Goal: Information Seeking & Learning: Learn about a topic

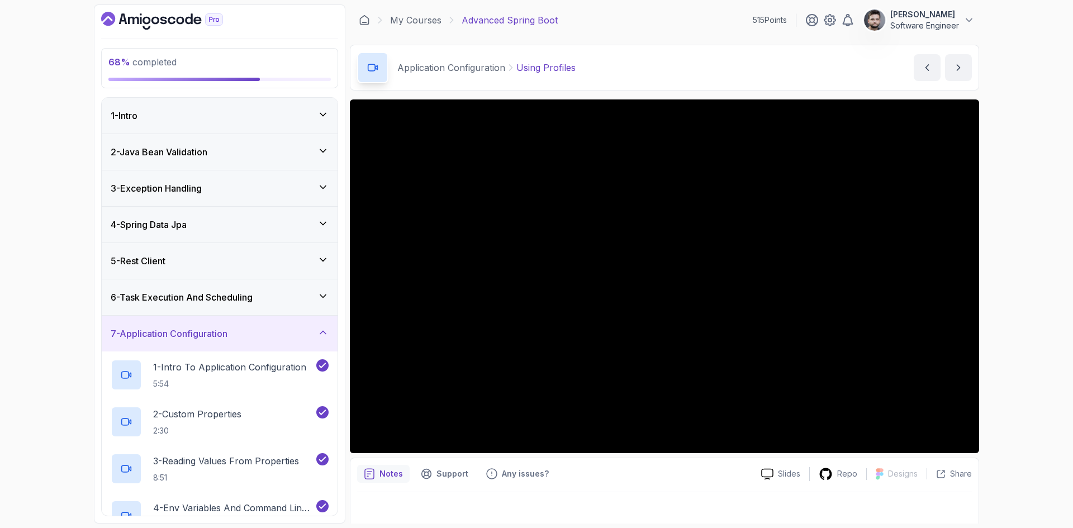
scroll to position [221, 0]
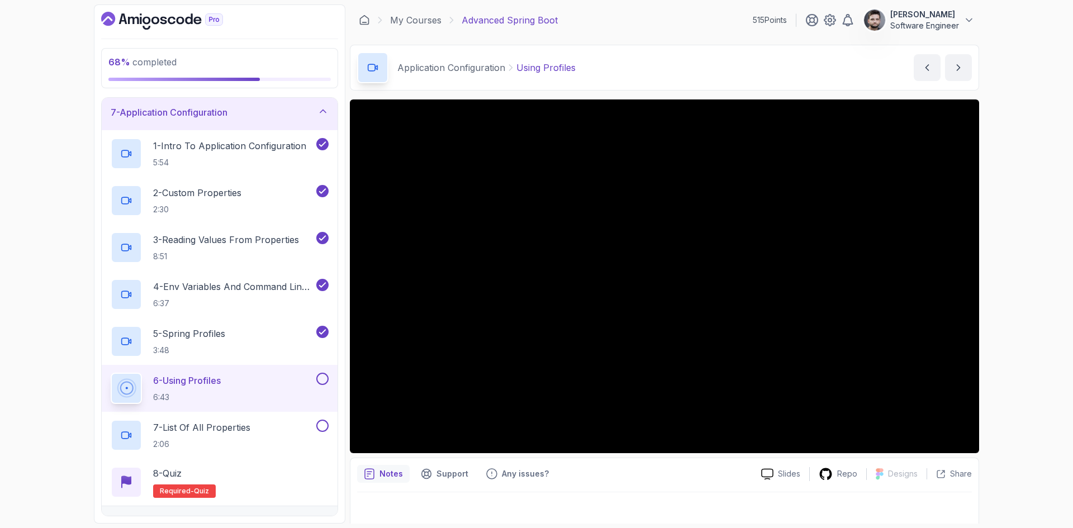
click at [696, 75] on div "Application Configuration Using Profiles Using Profiles by [PERSON_NAME]" at bounding box center [664, 68] width 629 height 46
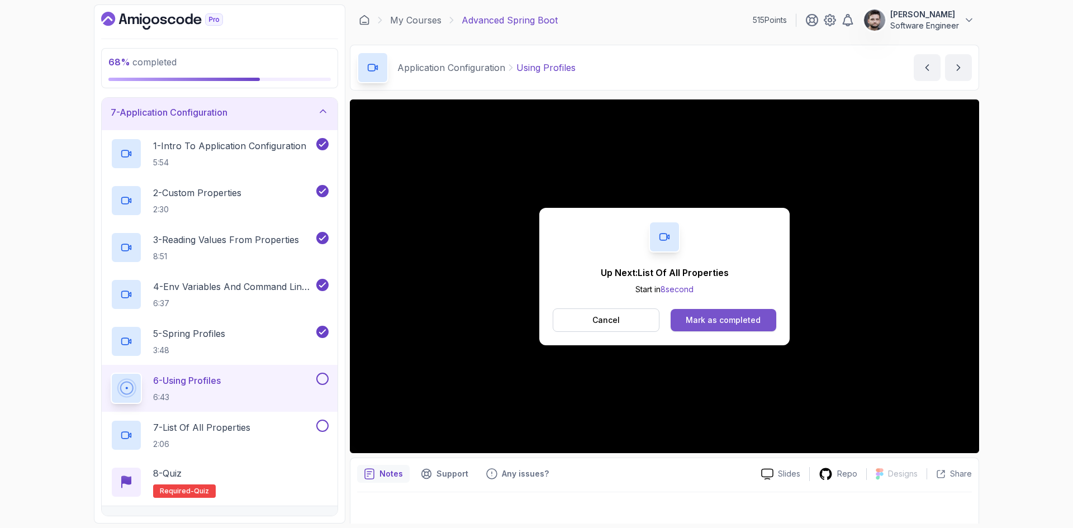
click at [765, 324] on button "Mark as completed" at bounding box center [723, 320] width 106 height 22
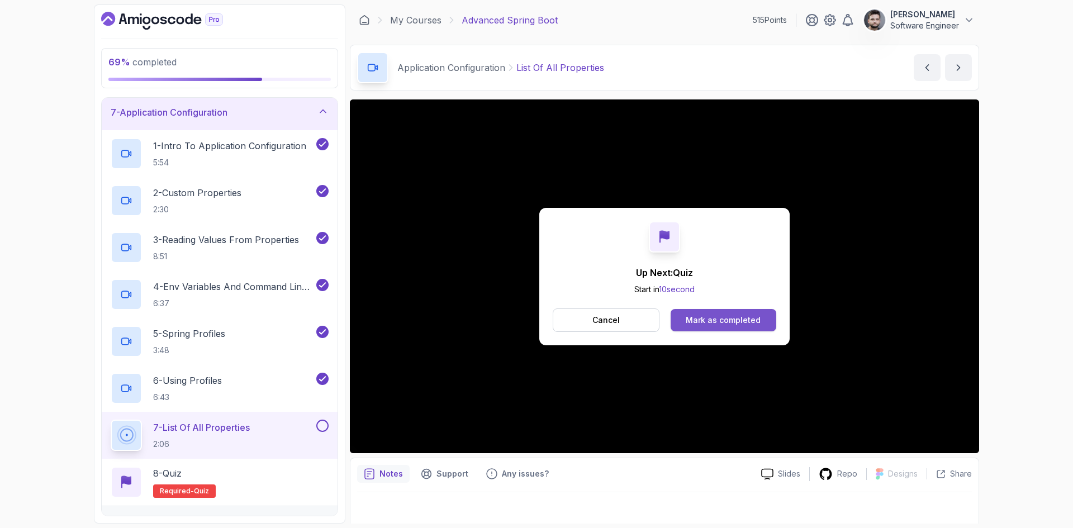
click at [731, 321] on div "Mark as completed" at bounding box center [723, 320] width 75 height 11
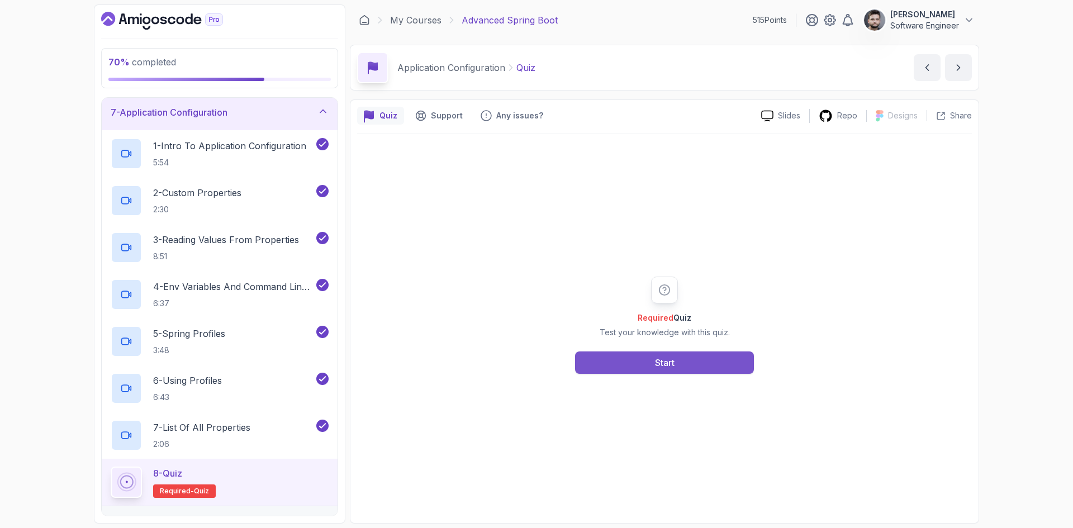
click at [715, 365] on button "Start" at bounding box center [664, 362] width 179 height 22
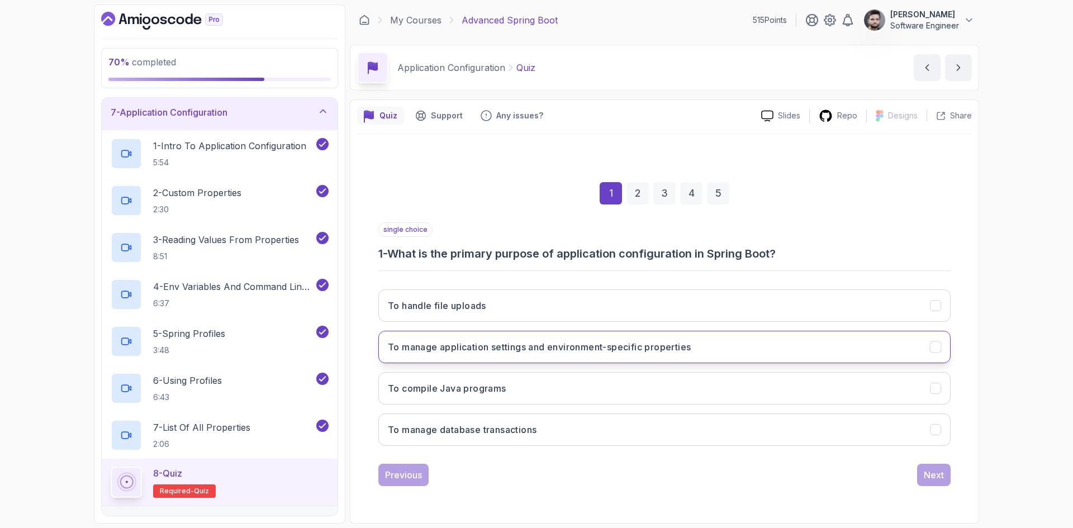
click at [508, 344] on h3 "To manage application settings and environment-specific properties" at bounding box center [539, 346] width 303 height 13
click at [930, 479] on div "Next" at bounding box center [934, 474] width 20 height 13
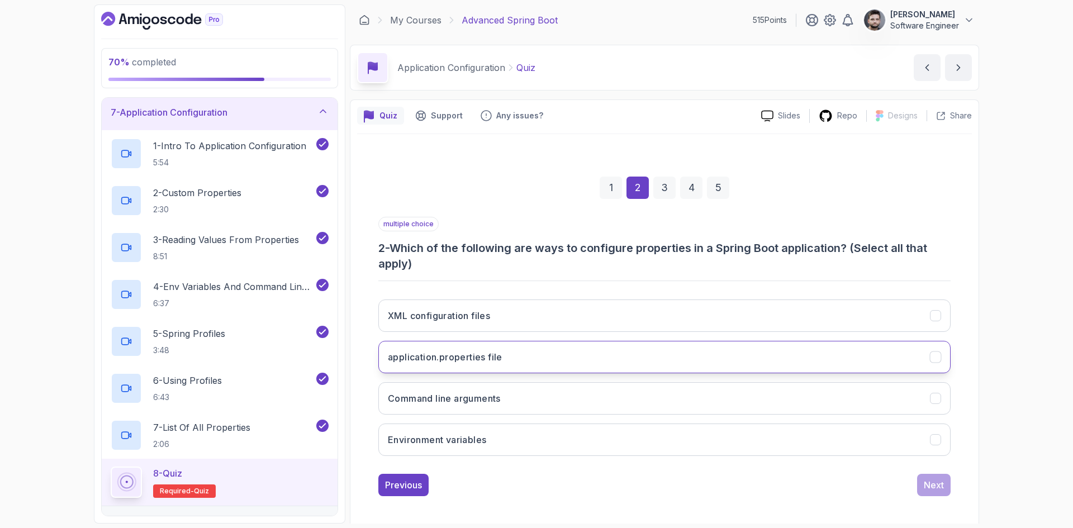
click at [641, 350] on button "application.properties file" at bounding box center [664, 357] width 572 height 32
click at [934, 493] on button "Next" at bounding box center [934, 485] width 34 height 22
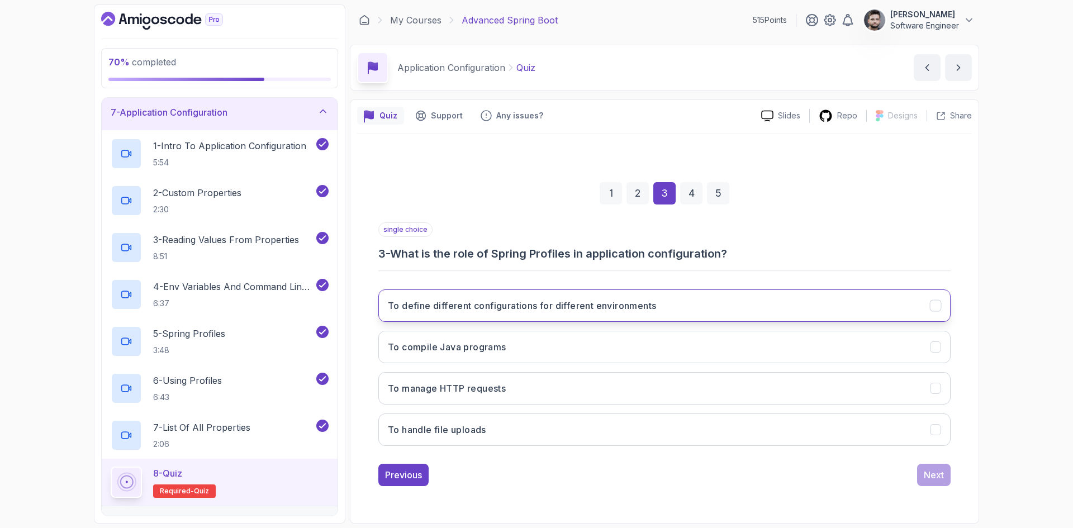
click at [724, 309] on button "To define different configurations for different environments" at bounding box center [664, 305] width 572 height 32
click at [946, 475] on button "Next" at bounding box center [934, 475] width 34 height 22
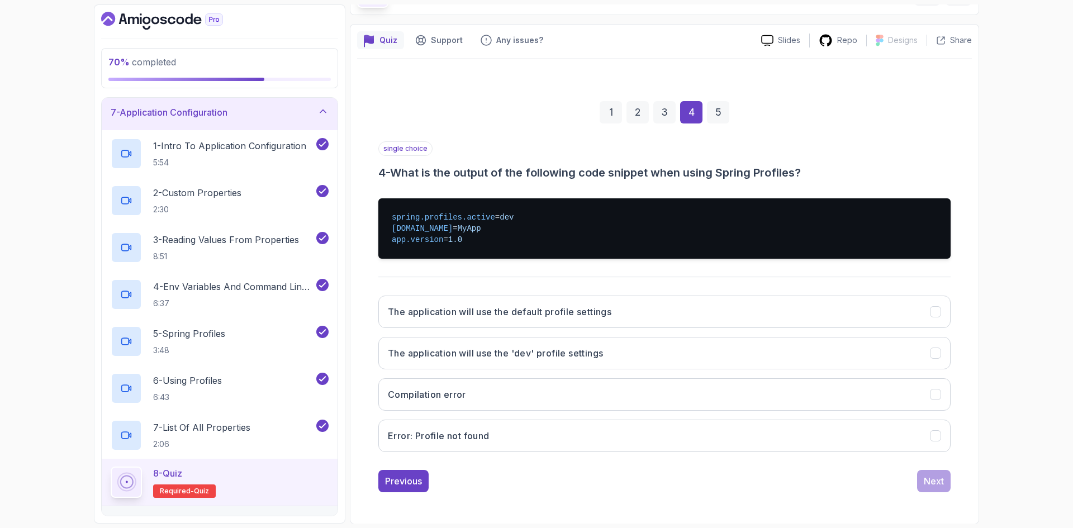
scroll to position [76, 0]
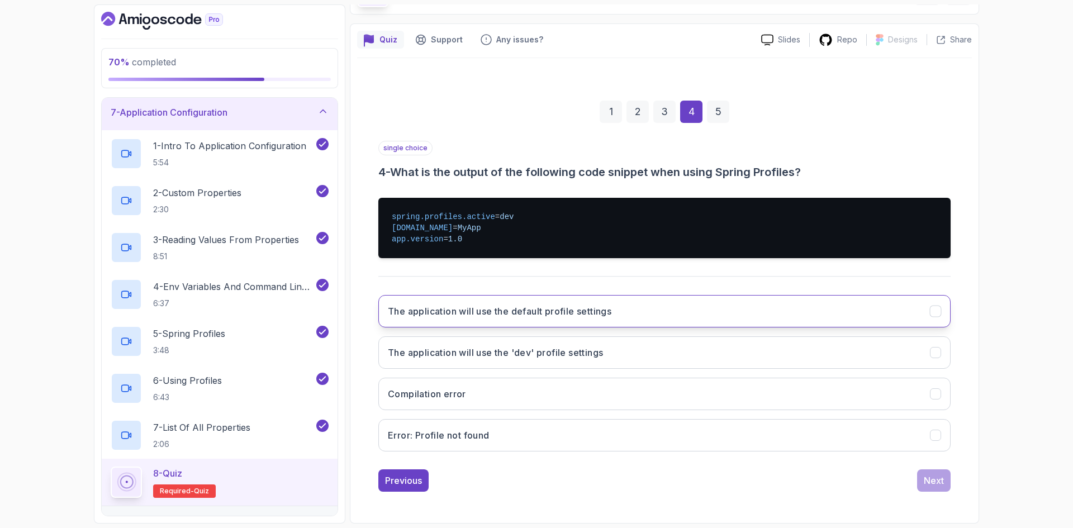
click at [608, 320] on button "The application will use the default profile settings" at bounding box center [664, 311] width 572 height 32
click at [935, 487] on button "Next" at bounding box center [934, 480] width 34 height 22
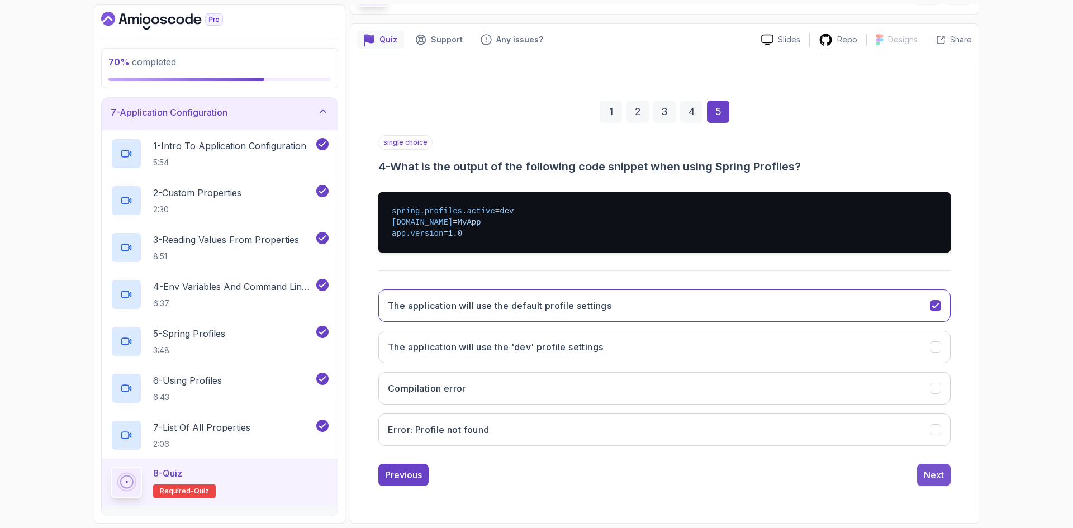
scroll to position [0, 0]
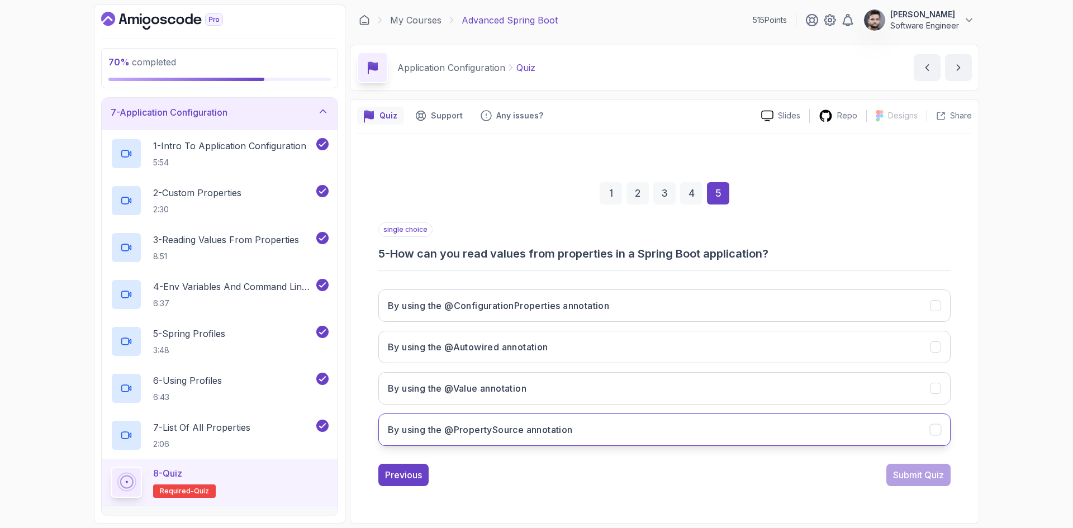
click at [554, 441] on button "By using the @PropertySource annotation" at bounding box center [664, 429] width 572 height 32
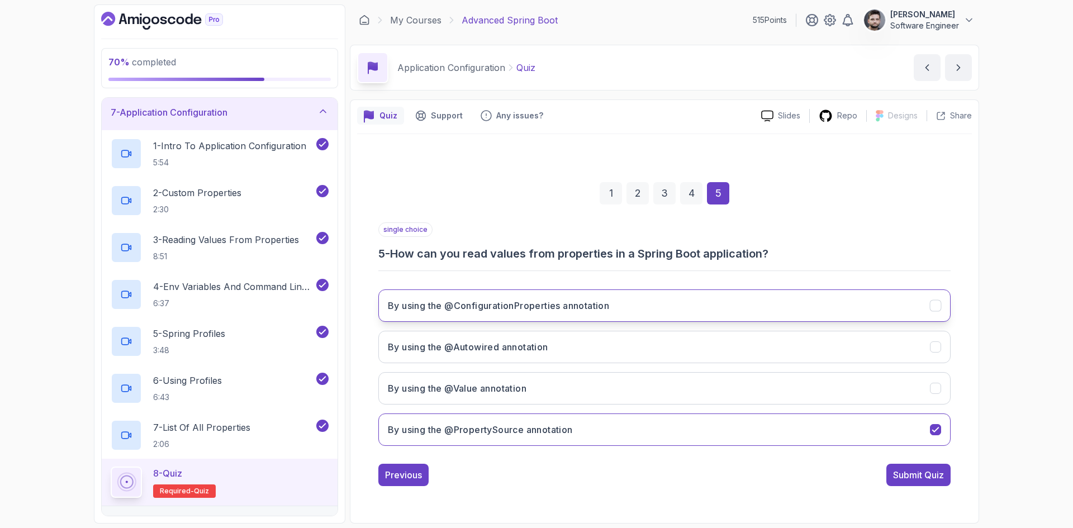
click at [709, 297] on button "By using the @ConfigurationProperties annotation" at bounding box center [664, 305] width 572 height 32
click at [929, 478] on div "Submit Quiz" at bounding box center [918, 474] width 51 height 13
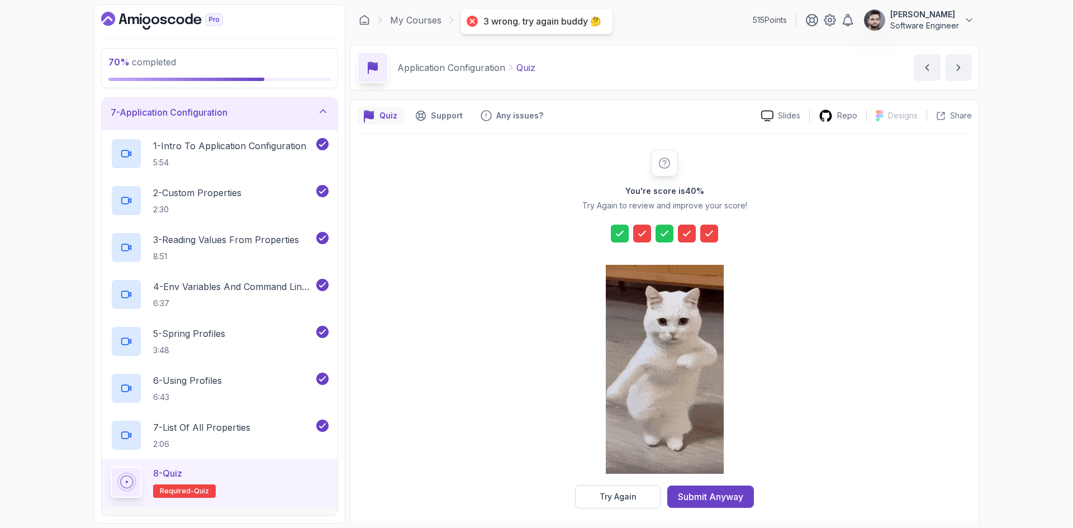
click at [717, 238] on div at bounding box center [709, 234] width 18 height 18
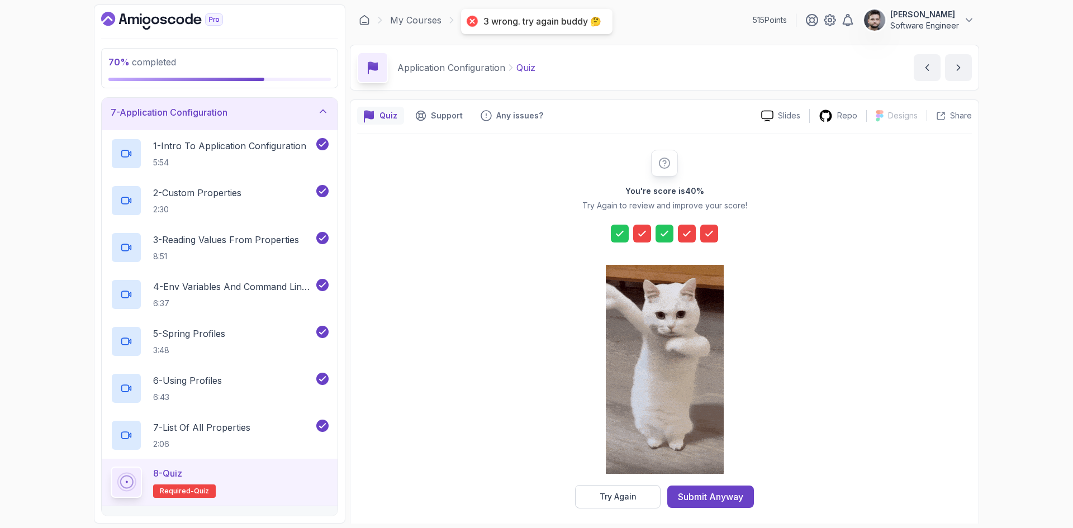
click at [640, 231] on icon at bounding box center [641, 233] width 11 height 11
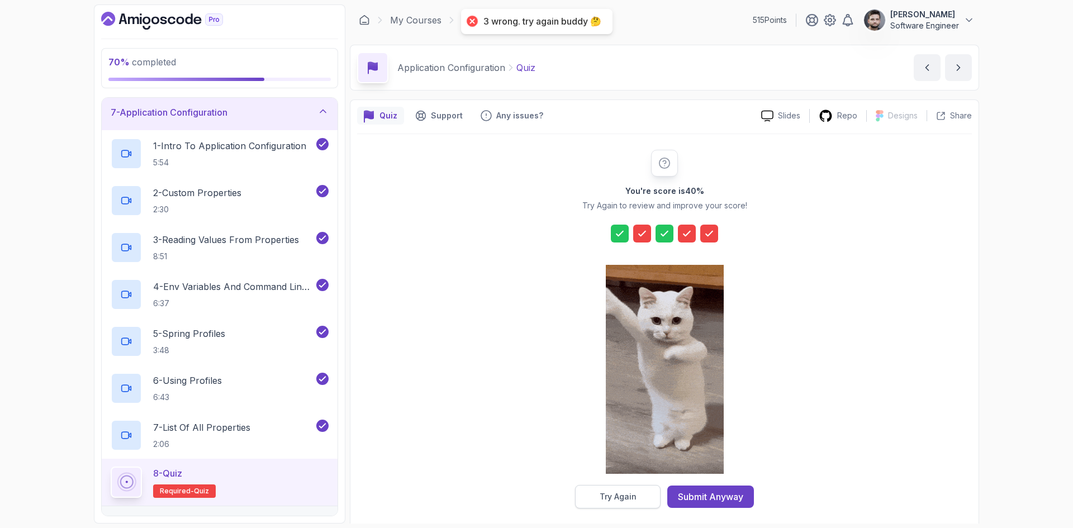
click at [613, 493] on div "Try Again" at bounding box center [618, 496] width 37 height 11
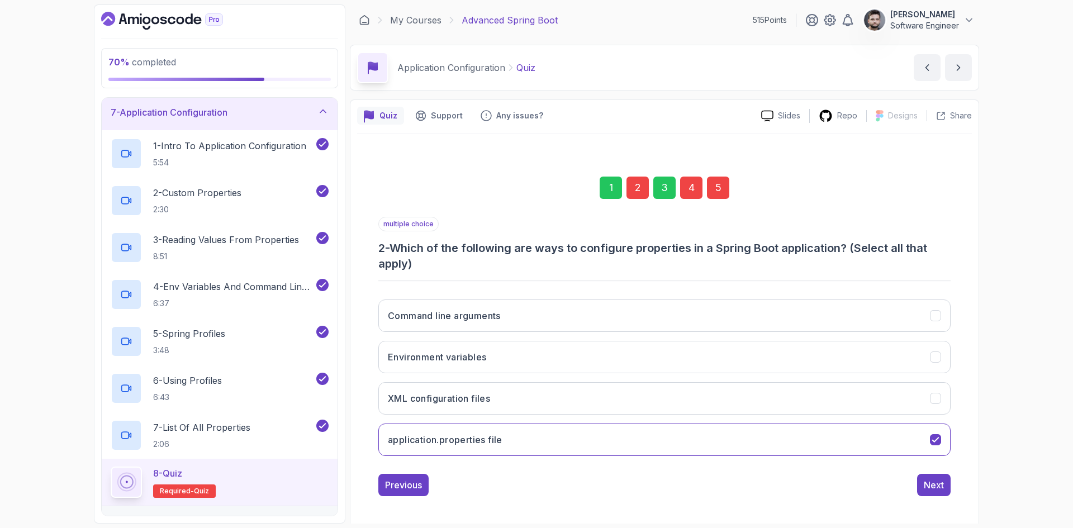
click at [634, 195] on div "2" at bounding box center [637, 188] width 22 height 22
click at [639, 189] on div "2" at bounding box center [637, 188] width 22 height 22
click at [570, 472] on div "multiple choice 2 - Which of the following are ways to configure properties in …" at bounding box center [664, 356] width 572 height 279
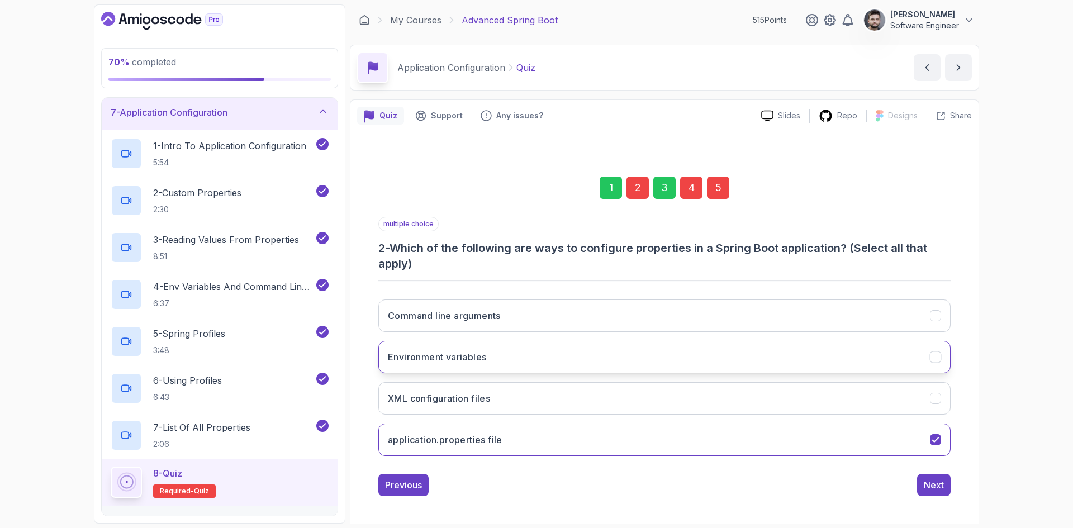
click at [649, 363] on button "Environment variables" at bounding box center [664, 357] width 572 height 32
click at [651, 360] on button "Environment variables" at bounding box center [664, 357] width 572 height 32
click at [936, 479] on div "Next" at bounding box center [934, 484] width 20 height 13
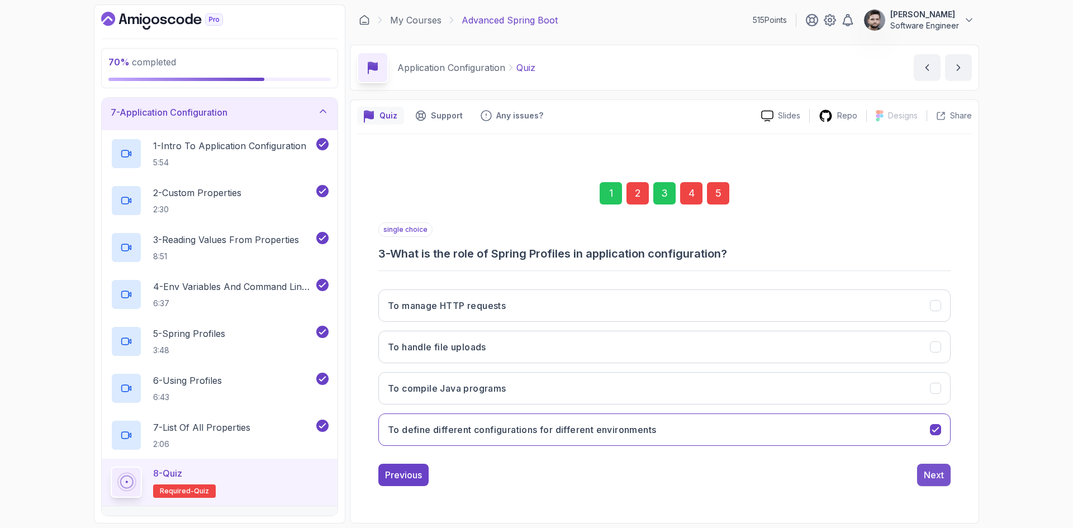
click at [917, 465] on button "Next" at bounding box center [934, 475] width 34 height 22
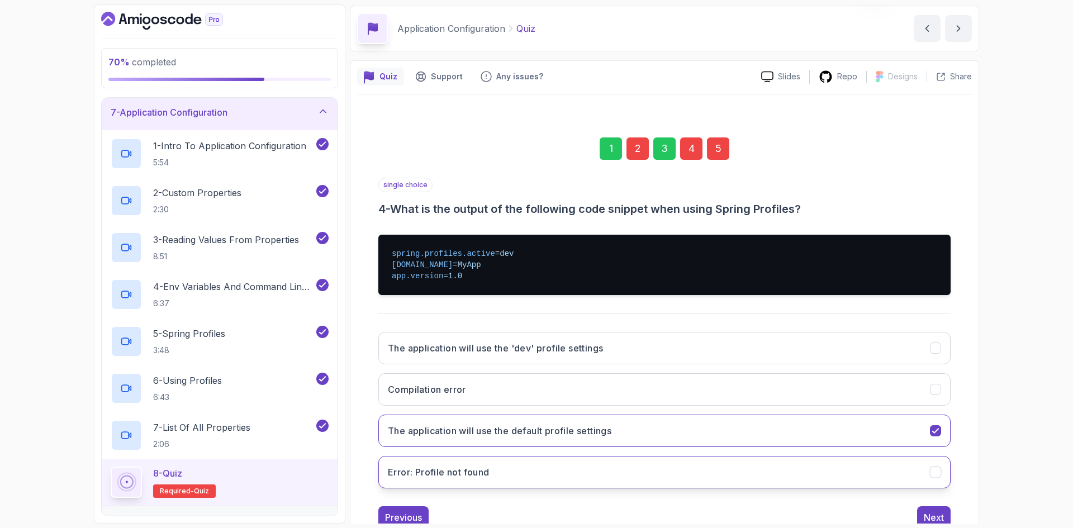
scroll to position [76, 0]
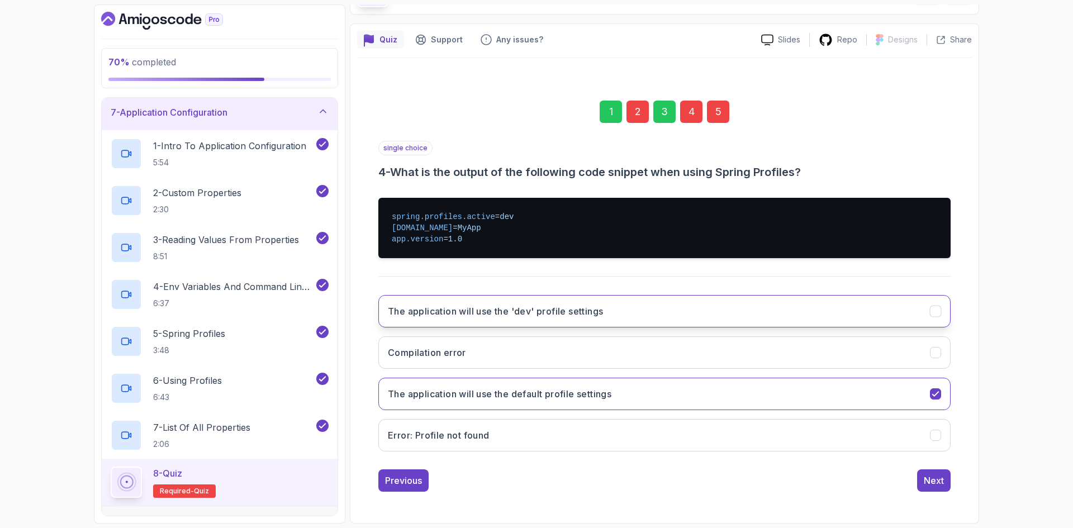
click at [874, 318] on button "The application will use the 'dev' profile settings" at bounding box center [664, 311] width 572 height 32
click at [491, 316] on h3 "The application will use the 'dev' profile settings" at bounding box center [495, 311] width 215 height 13
click at [941, 477] on div "Next" at bounding box center [934, 480] width 20 height 13
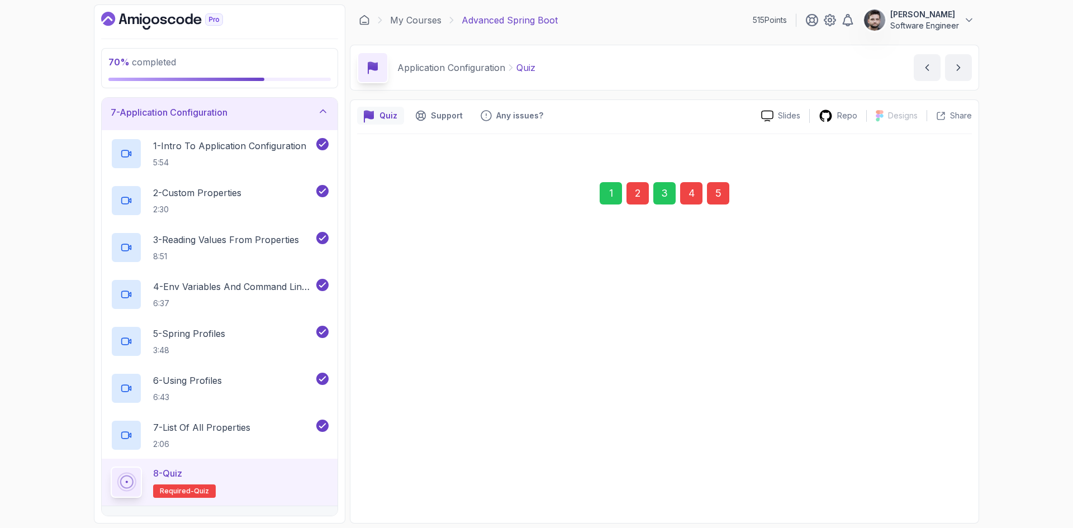
scroll to position [0, 0]
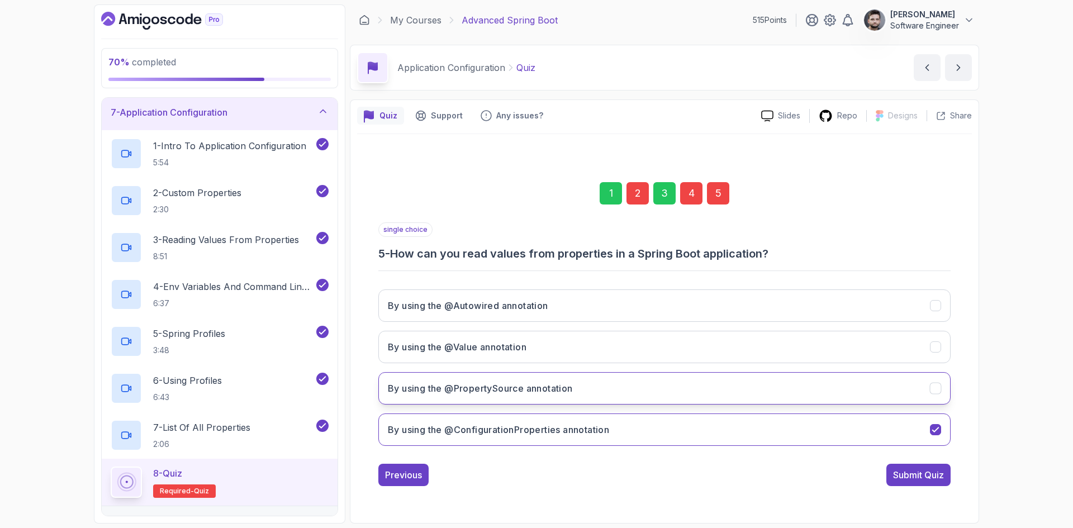
click at [688, 384] on button "By using the @PropertySource annotation" at bounding box center [664, 388] width 572 height 32
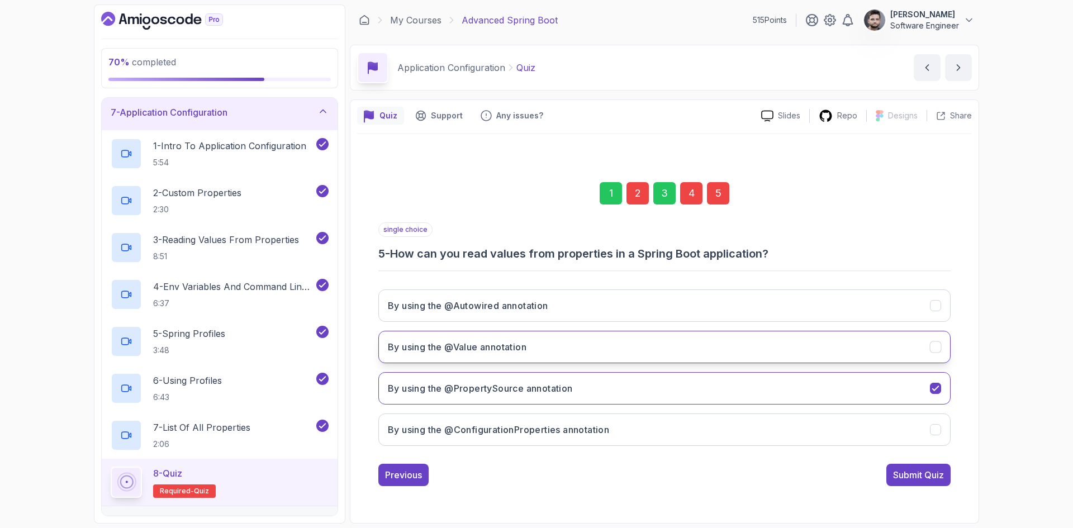
click at [695, 345] on button "By using the @Value annotation" at bounding box center [664, 347] width 572 height 32
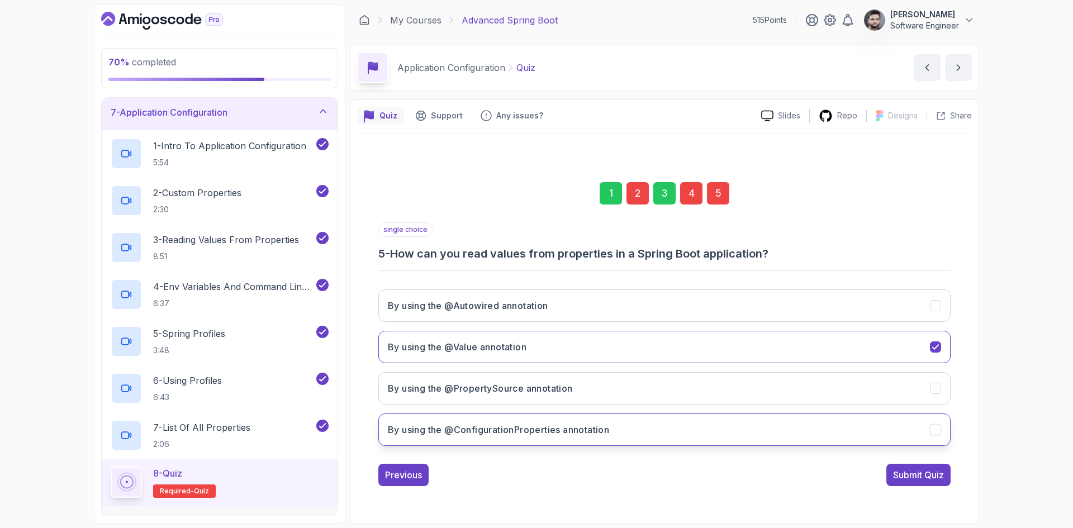
click at [704, 415] on button "By using the @ConfigurationProperties annotation" at bounding box center [664, 429] width 572 height 32
drag, startPoint x: 577, startPoint y: 350, endPoint x: 583, endPoint y: 353, distance: 6.0
click at [577, 350] on button "By using the @Value annotation" at bounding box center [664, 347] width 572 height 32
click at [917, 473] on div "Submit Quiz" at bounding box center [918, 474] width 51 height 13
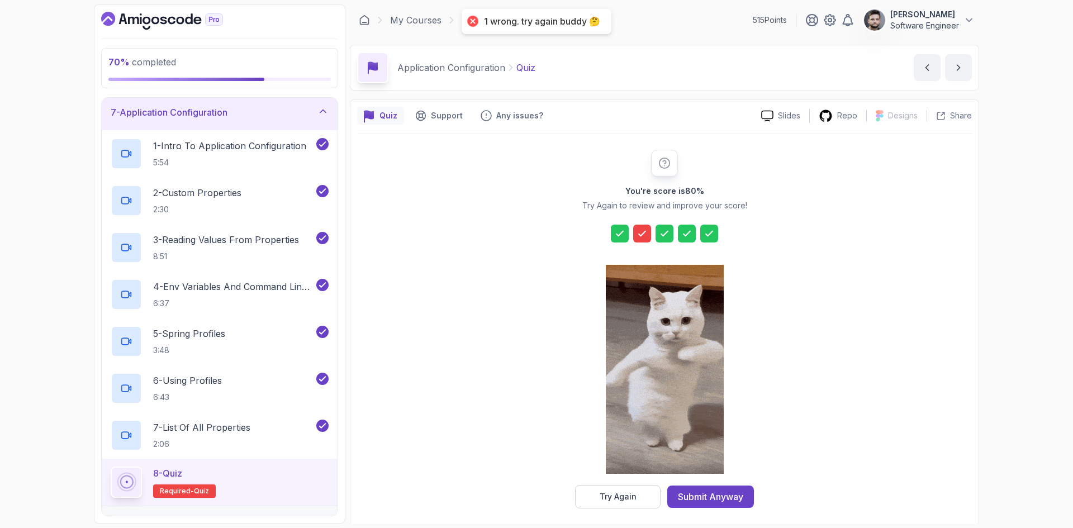
click at [643, 235] on icon at bounding box center [641, 233] width 11 height 11
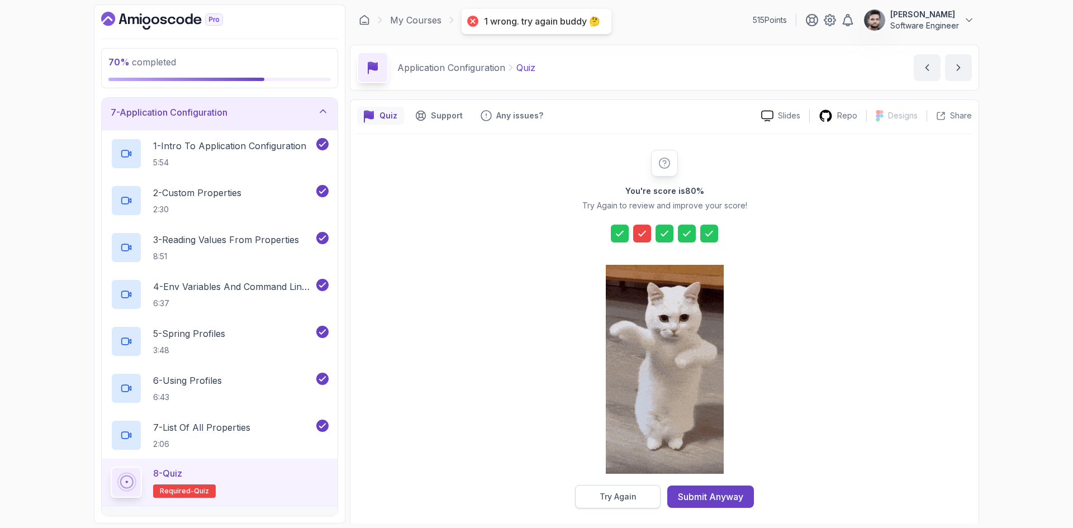
click at [618, 491] on div "Try Again" at bounding box center [618, 496] width 37 height 11
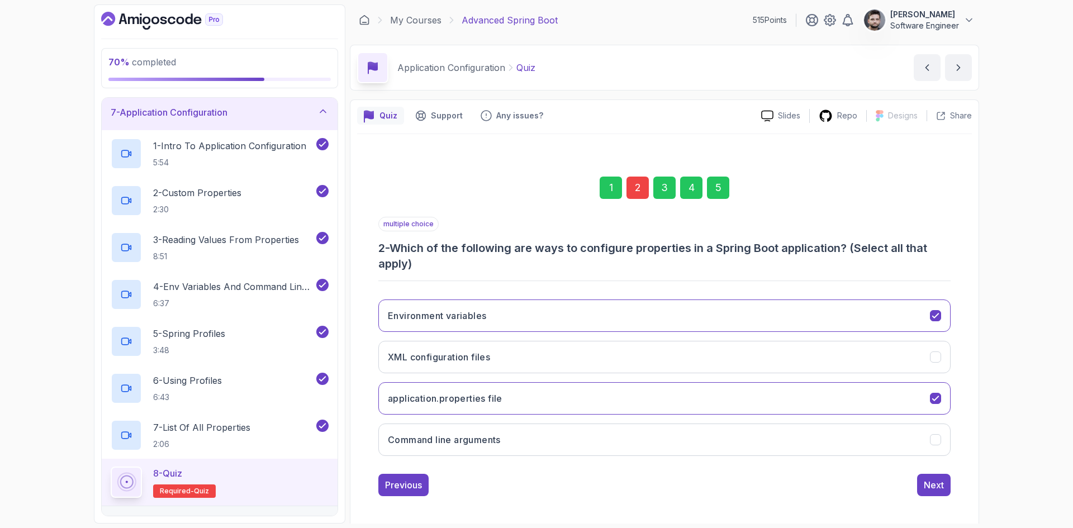
click at [602, 459] on div "Environment variables XML configuration files application.properties file Comma…" at bounding box center [664, 378] width 572 height 174
click at [934, 440] on icon "Command line arguments" at bounding box center [935, 440] width 11 height 11
click at [723, 191] on div "5" at bounding box center [718, 188] width 22 height 22
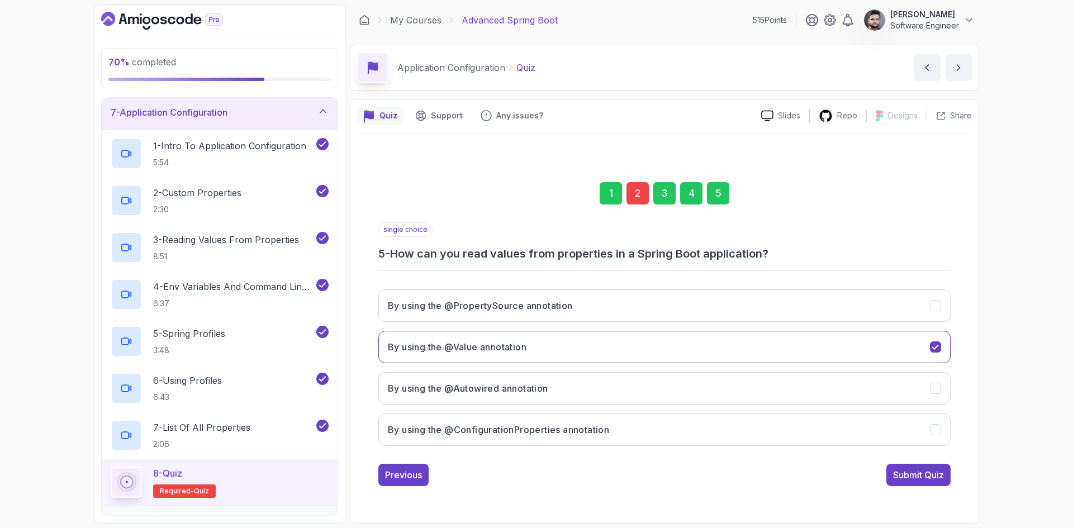
click at [916, 483] on button "Submit Quiz" at bounding box center [918, 475] width 64 height 22
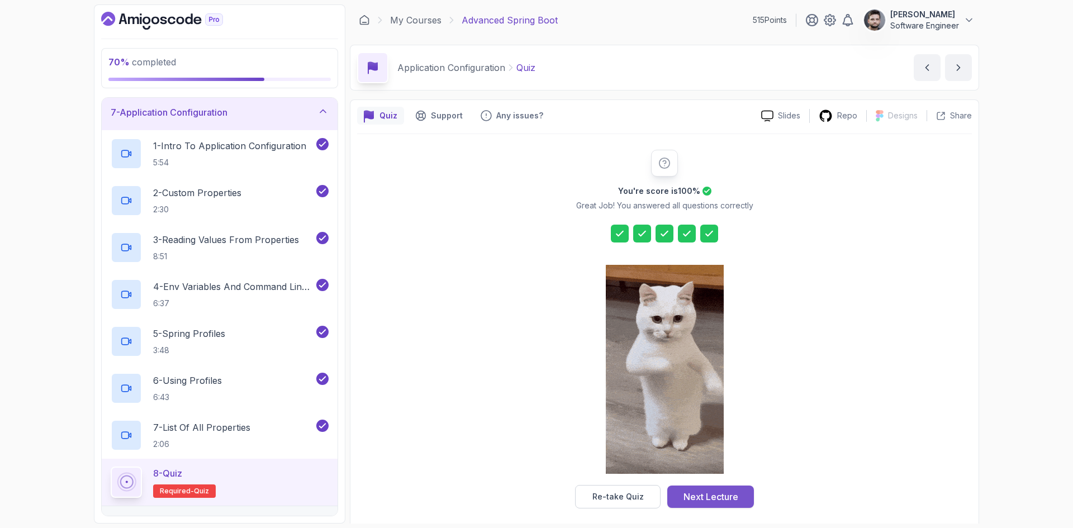
click at [691, 501] on div "Next Lecture" at bounding box center [710, 496] width 55 height 13
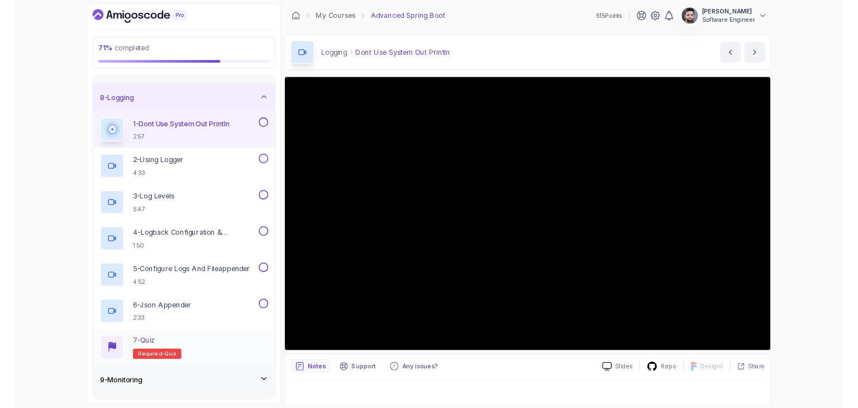
scroll to position [270, 0]
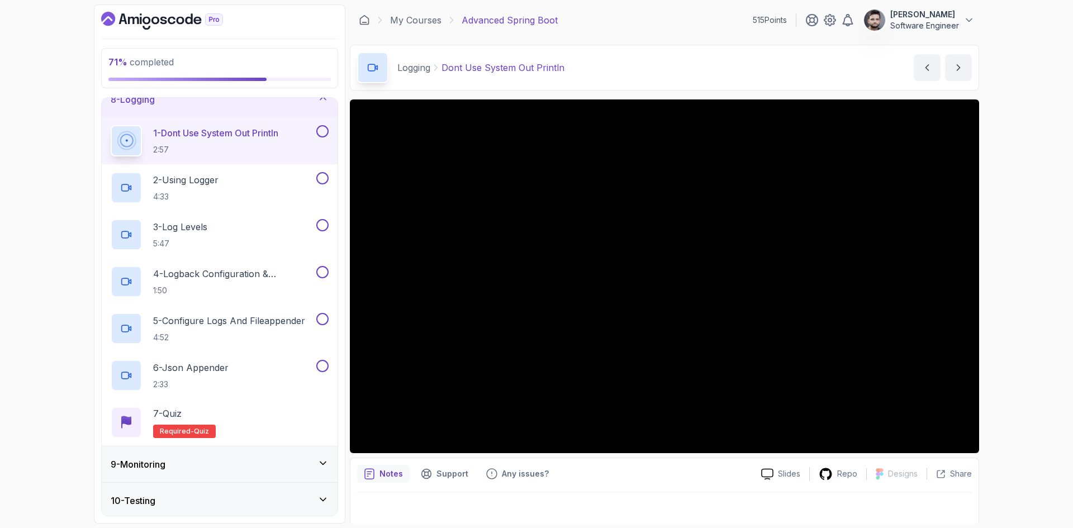
click at [743, 482] on div "Notes Support Any issues?" at bounding box center [554, 474] width 395 height 18
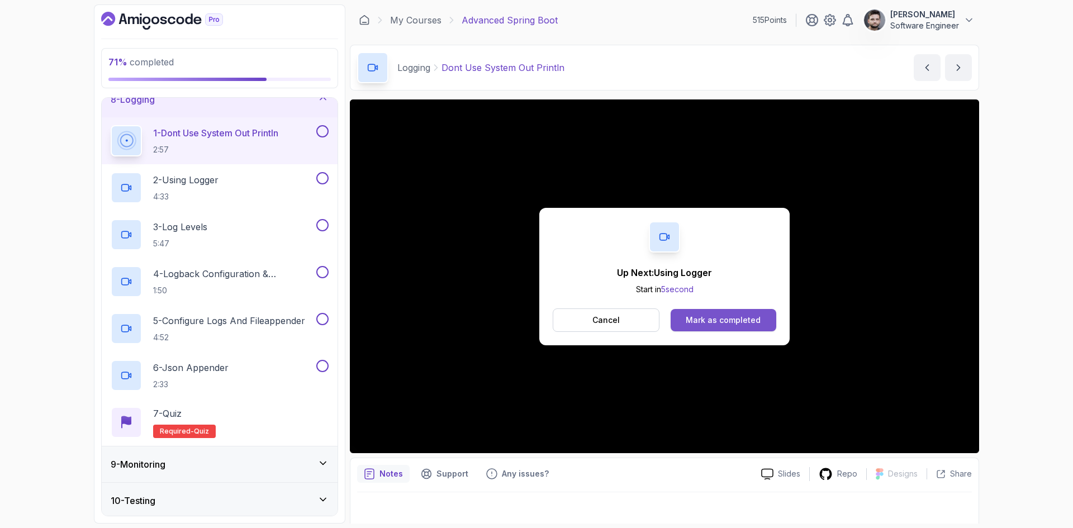
click at [733, 326] on button "Mark as completed" at bounding box center [723, 320] width 106 height 22
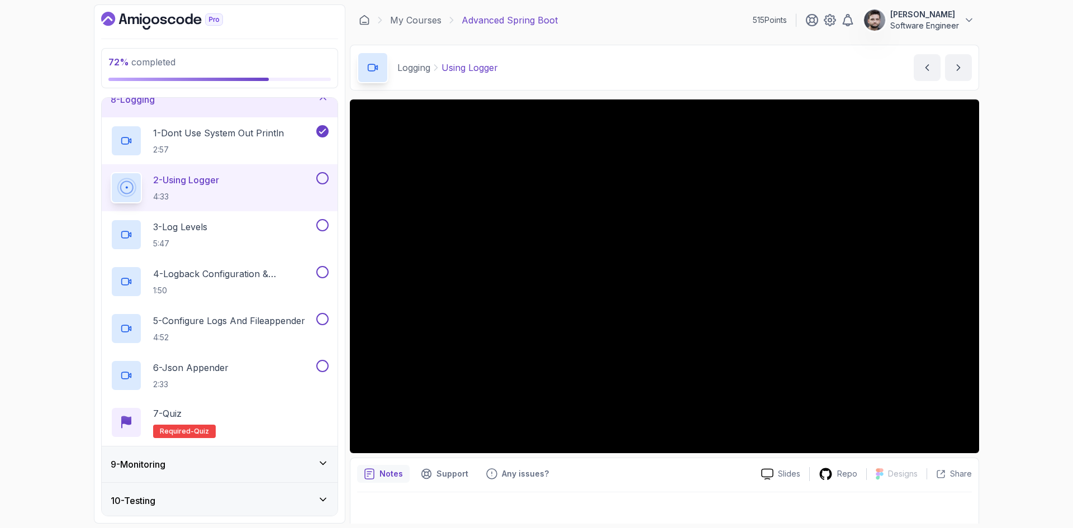
click at [71, 303] on div "72 % completed 1 - Intro 2 - Java Bean Validation 3 - Exception Handling 4 - Sp…" at bounding box center [536, 264] width 1073 height 528
click at [1017, 439] on div "72 % completed 1 - Intro 2 - Java Bean Validation 3 - Exception Handling 4 - Sp…" at bounding box center [536, 264] width 1073 height 528
click at [1045, 412] on div "72 % completed 1 - Intro 2 - Java Bean Validation 3 - Exception Handling 4 - Sp…" at bounding box center [536, 264] width 1073 height 528
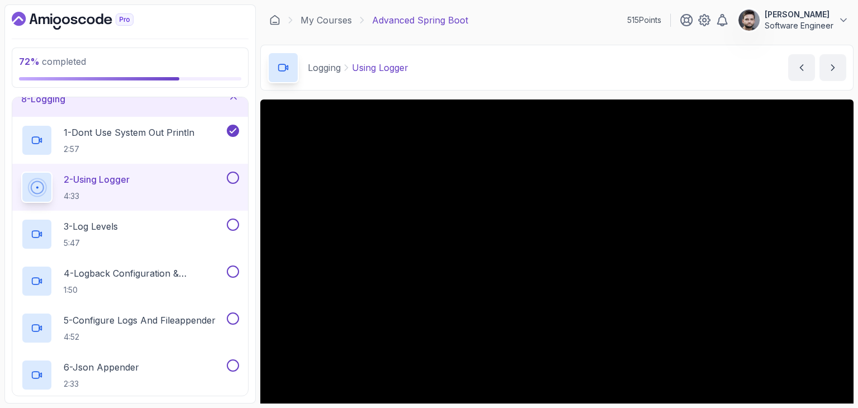
scroll to position [270, 0]
